Goal: Information Seeking & Learning: Find specific page/section

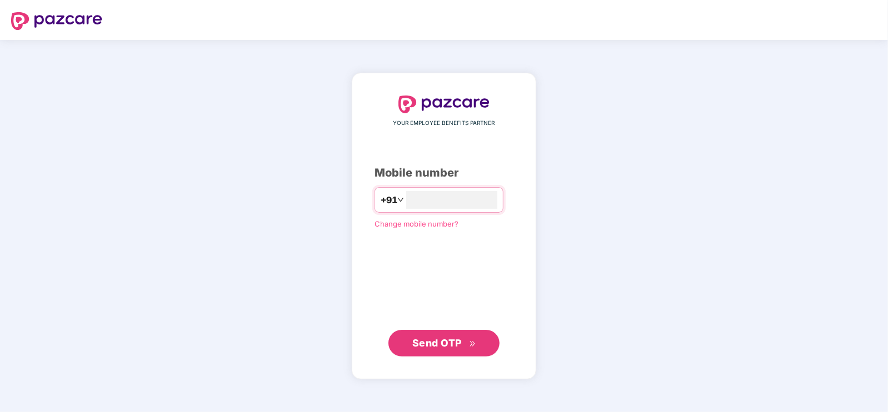
type input "**********"
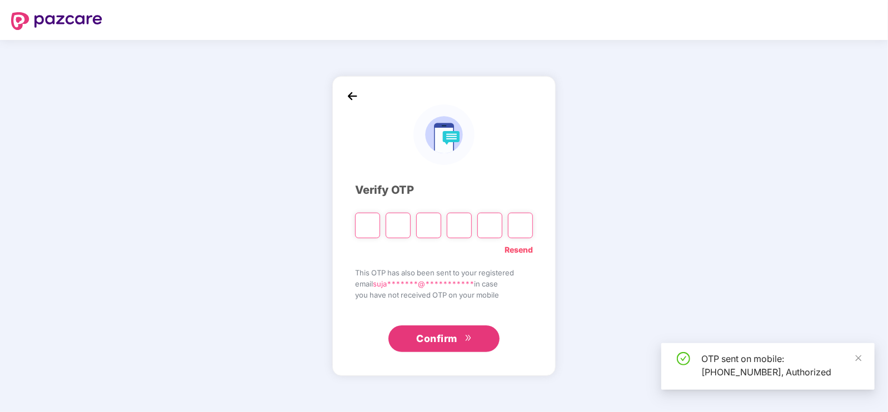
type input "*"
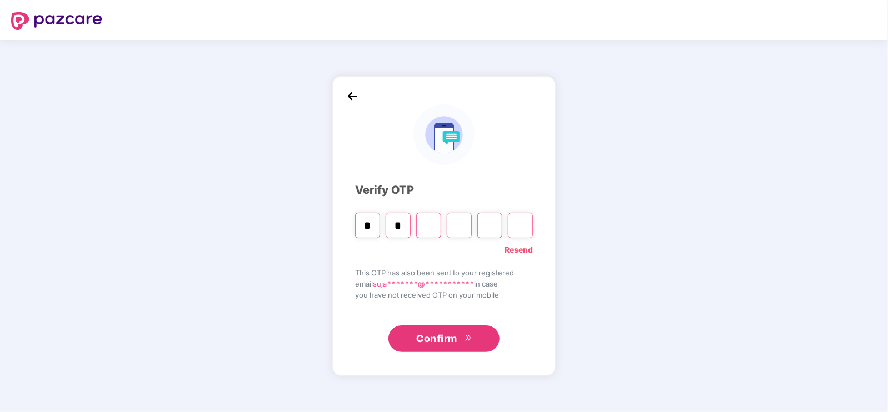
type input "*"
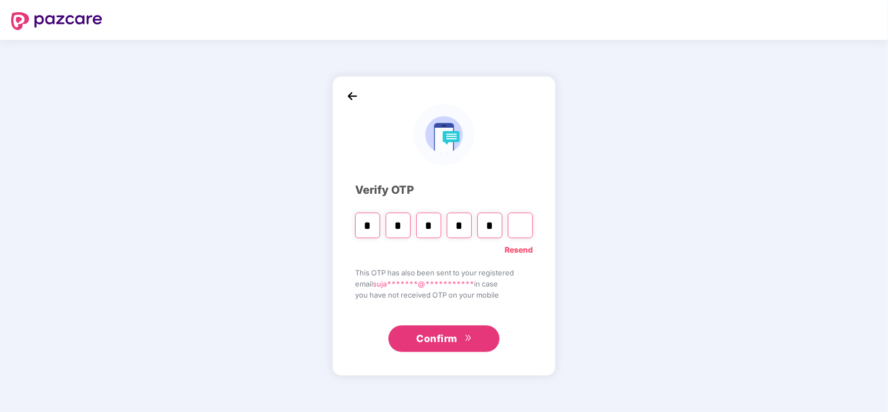
type input "*"
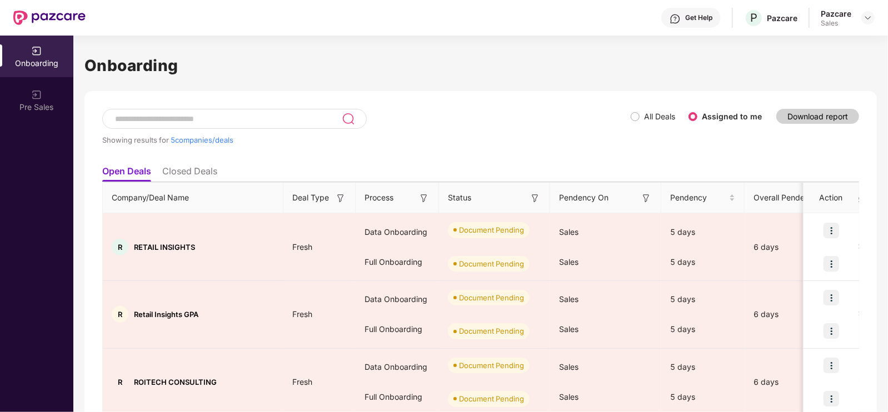
click at [864, 11] on div at bounding box center [867, 17] width 13 height 13
click at [868, 17] on img at bounding box center [867, 17] width 9 height 9
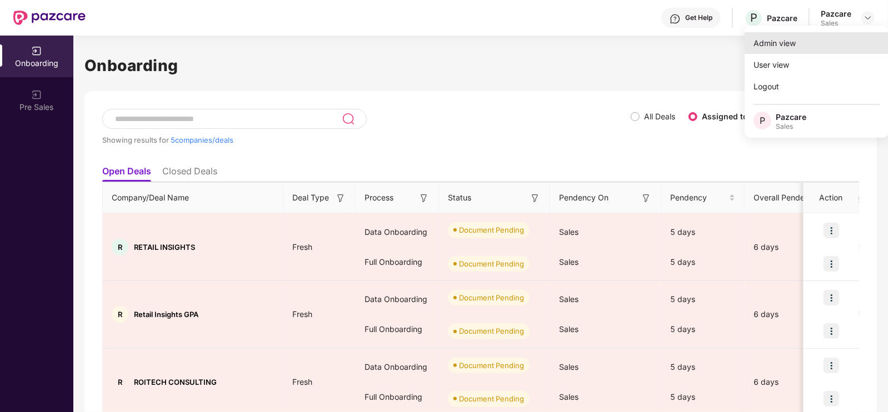
click at [790, 44] on div "Admin view" at bounding box center [817, 43] width 144 height 22
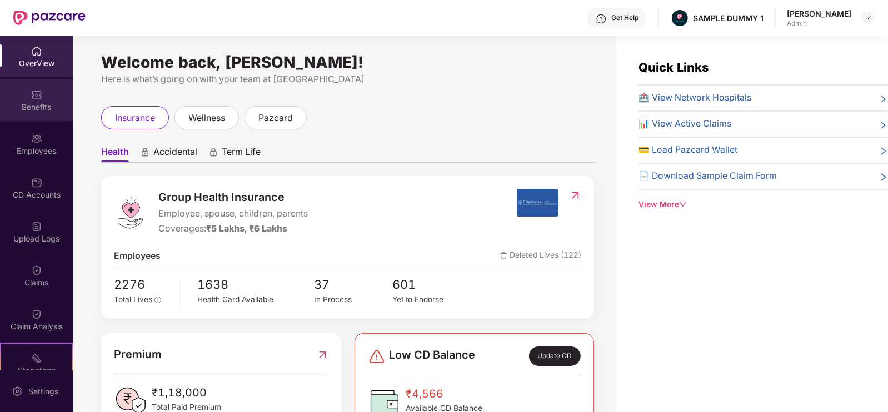
click at [54, 96] on div "Benefits" at bounding box center [36, 100] width 73 height 42
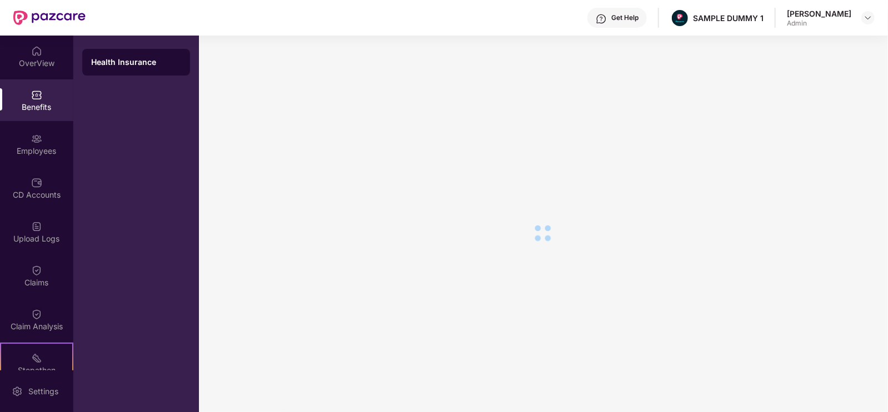
click at [114, 59] on div "Health Insurance" at bounding box center [136, 62] width 90 height 11
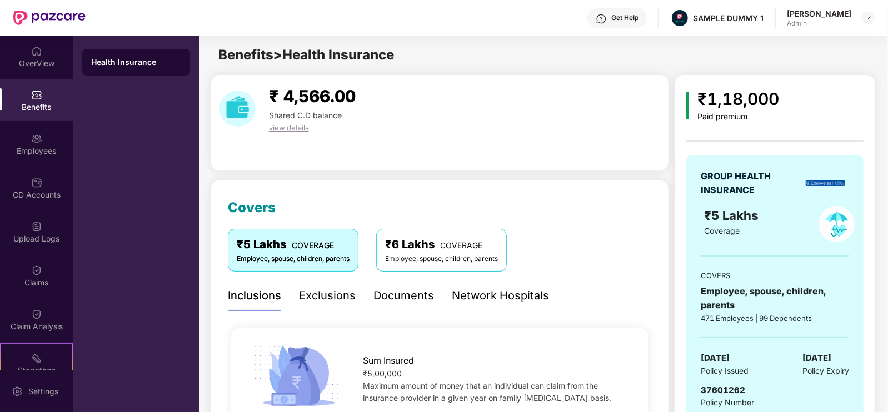
click at [507, 301] on div "Network Hospitals" at bounding box center [500, 295] width 97 height 17
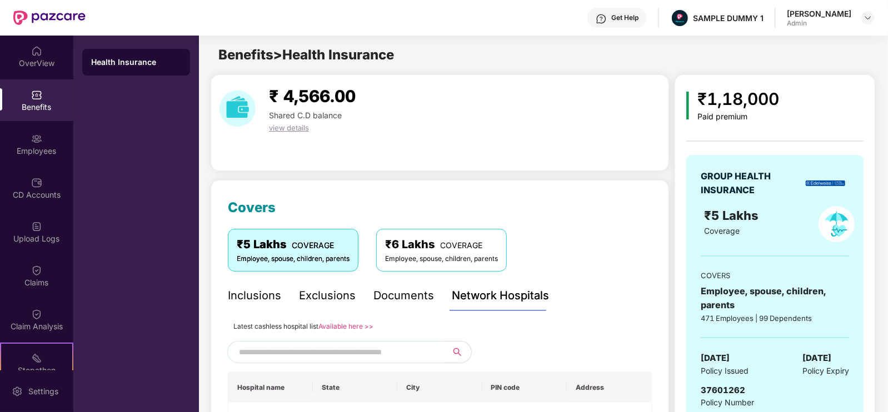
scroll to position [143, 0]
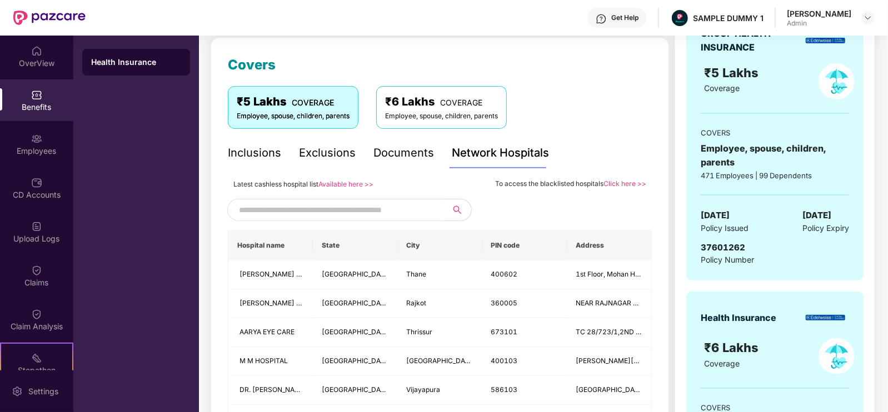
click at [341, 183] on link "Available here >>" at bounding box center [345, 184] width 55 height 8
